Goal: Information Seeking & Learning: Learn about a topic

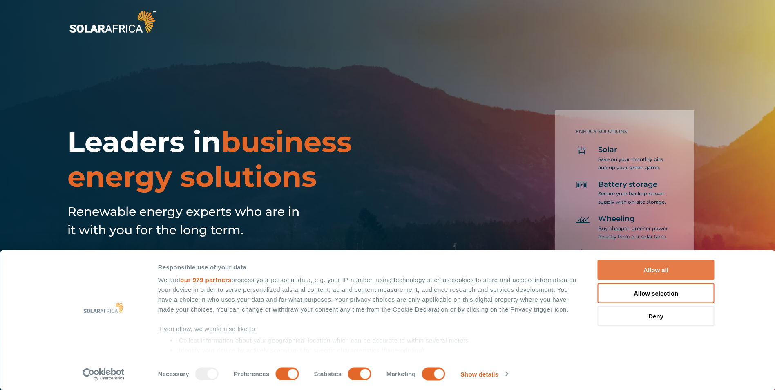
click at [665, 271] on button "Allow all" at bounding box center [656, 270] width 117 height 20
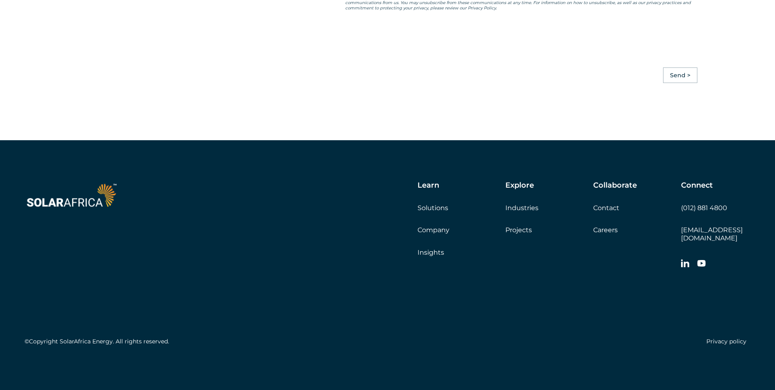
scroll to position [2303, 0]
click at [615, 234] on link "Careers" at bounding box center [605, 230] width 25 height 8
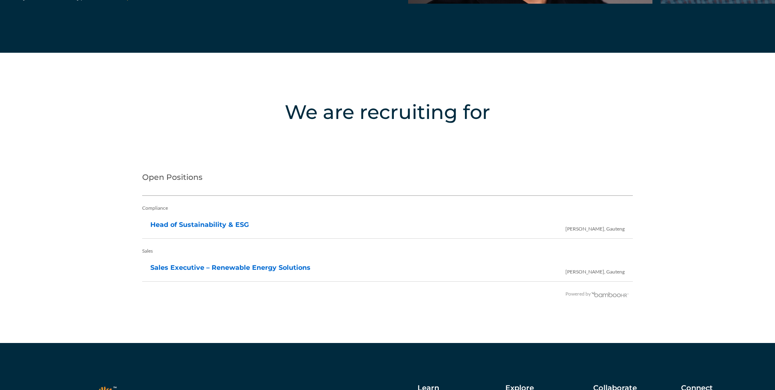
scroll to position [1635, 0]
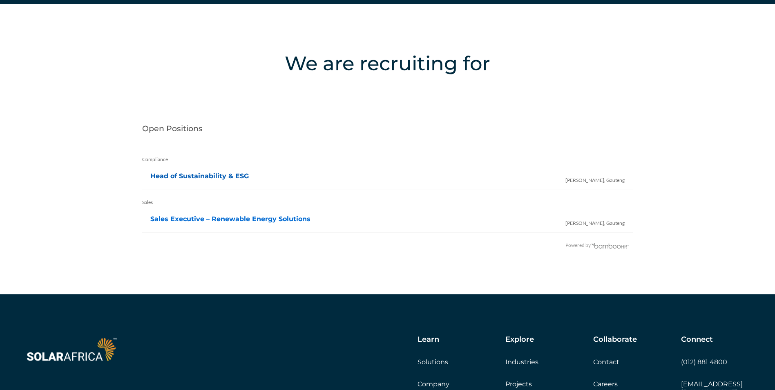
click at [219, 176] on link "Head of Sustainability & ESG" at bounding box center [199, 176] width 98 height 8
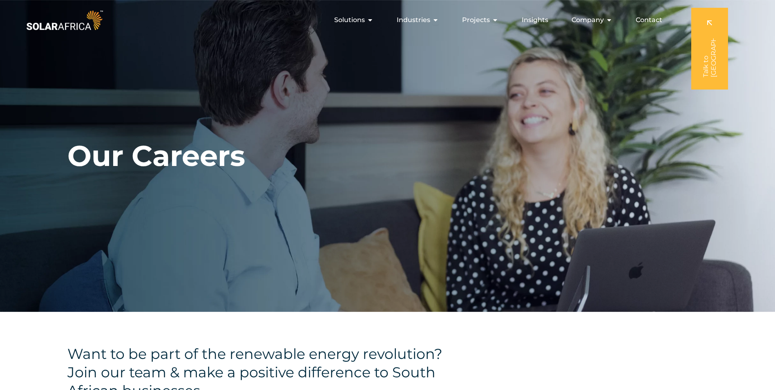
click at [331, 187] on div "Our Careers" at bounding box center [387, 156] width 775 height 312
